Goal: Contribute content: Add original content to the website for others to see

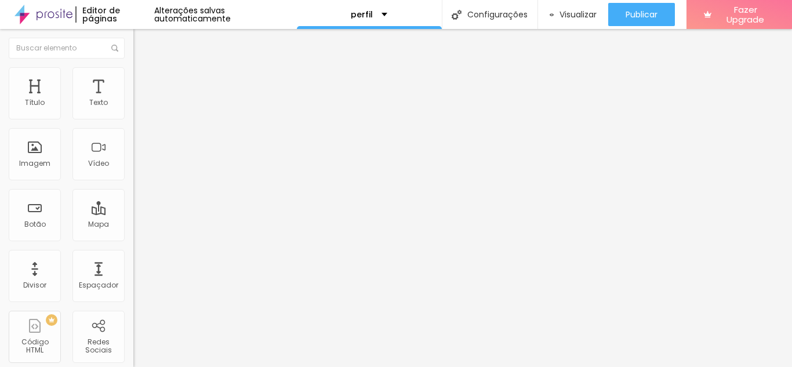
click at [133, 166] on div at bounding box center [199, 161] width 133 height 9
click at [133, 156] on img at bounding box center [137, 152] width 8 height 8
click at [133, 182] on span "16:9 Cinema" at bounding box center [155, 177] width 44 height 10
click at [133, 207] on span "Quadrado" at bounding box center [152, 202] width 38 height 10
click at [133, 213] on span "Original" at bounding box center [147, 209] width 28 height 10
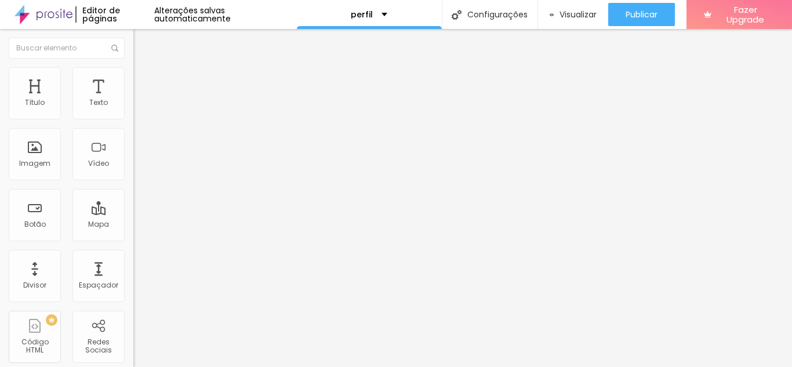
click at [133, 202] on span "Quadrado" at bounding box center [152, 198] width 38 height 10
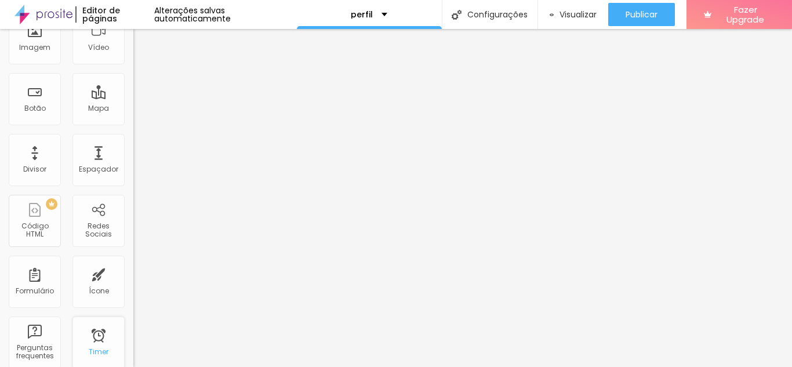
scroll to position [31, 0]
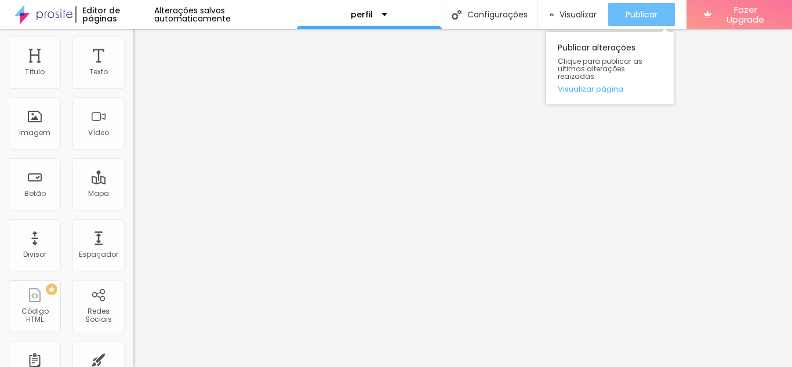
click at [638, 12] on span "Publicar" at bounding box center [642, 14] width 32 height 9
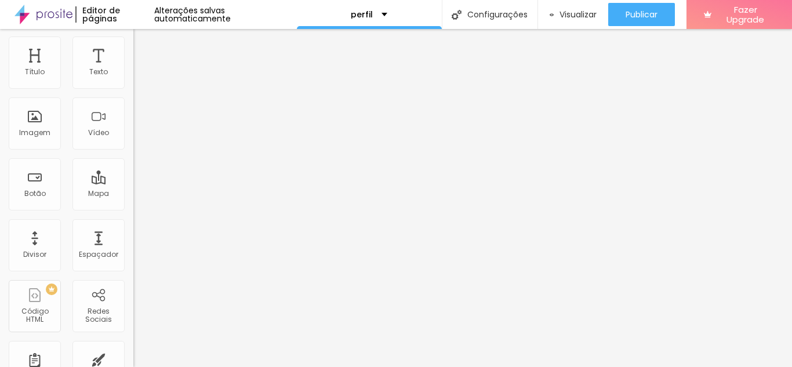
click at [133, 178] on input "Dias" at bounding box center [202, 172] width 139 height 12
click at [140, 78] on input "[DATE] 20:25" at bounding box center [166, 73] width 53 height 12
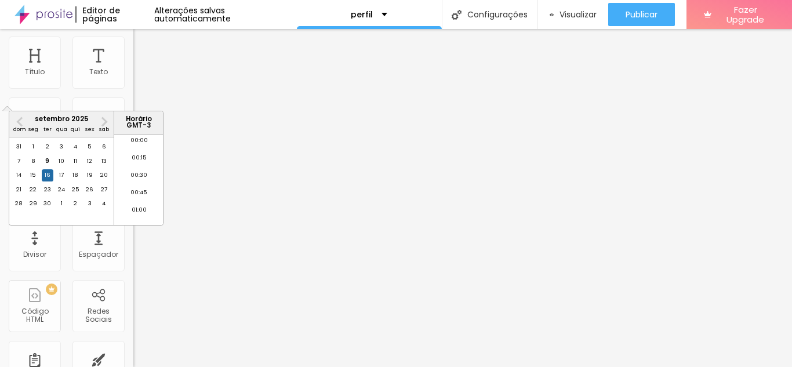
scroll to position [1373, 0]
click at [45, 181] on div "16" at bounding box center [48, 175] width 12 height 12
click at [46, 181] on div "16" at bounding box center [48, 175] width 12 height 12
click at [137, 198] on li "20:30" at bounding box center [138, 197] width 49 height 17
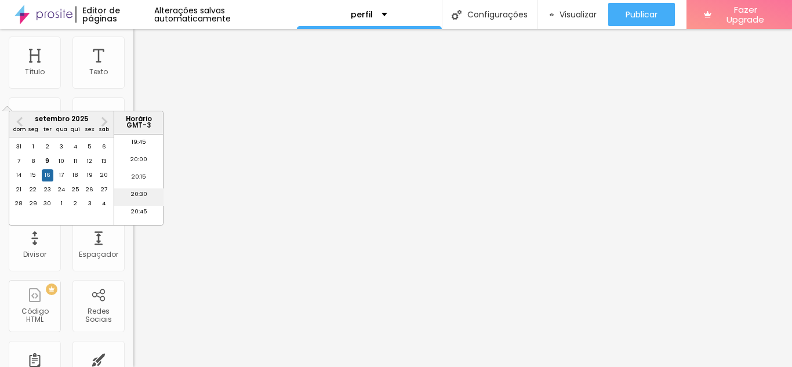
type input "[DATE] 20:30"
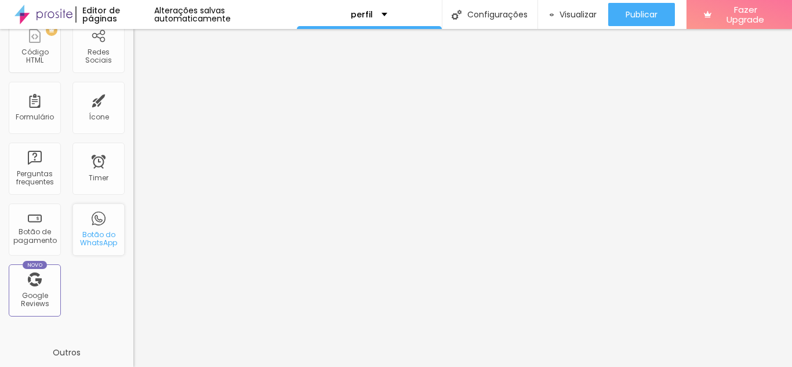
scroll to position [0, 0]
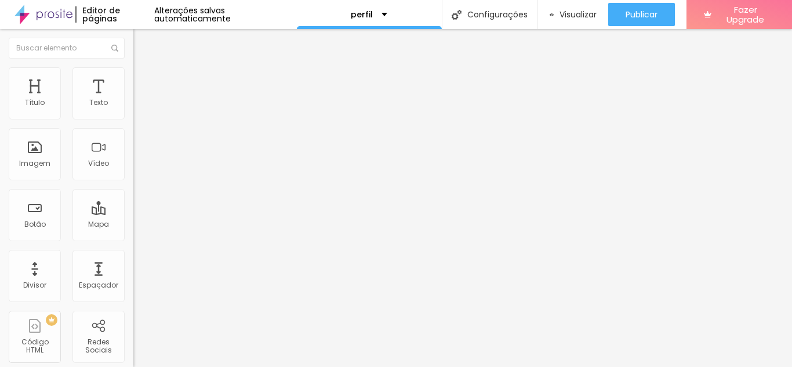
click at [133, 118] on input "text" at bounding box center [202, 113] width 139 height 12
type input "[PHONE_NUMBER]"
type input "85988718262"
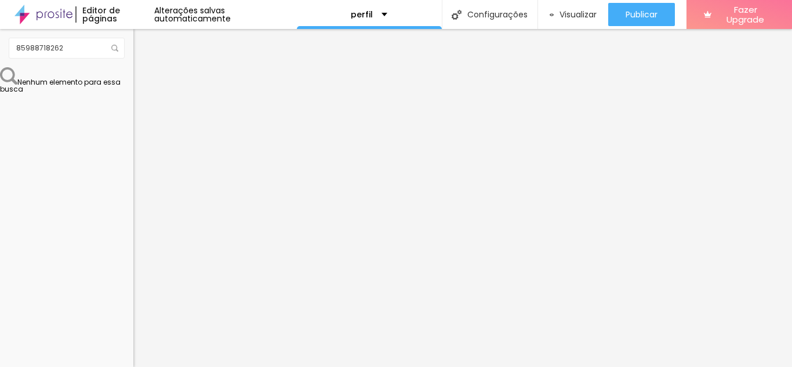
click at [133, 367] on input "Conversar no WhatsApp" at bounding box center [202, 374] width 139 height 12
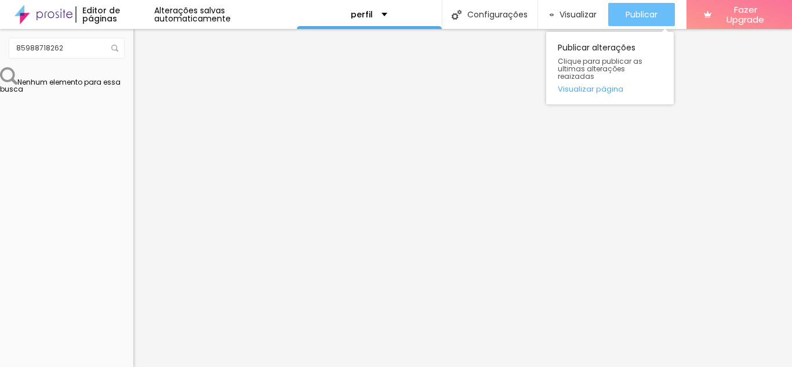
click at [638, 10] on span "Publicar" at bounding box center [642, 14] width 32 height 9
